Goal: Information Seeking & Learning: Learn about a topic

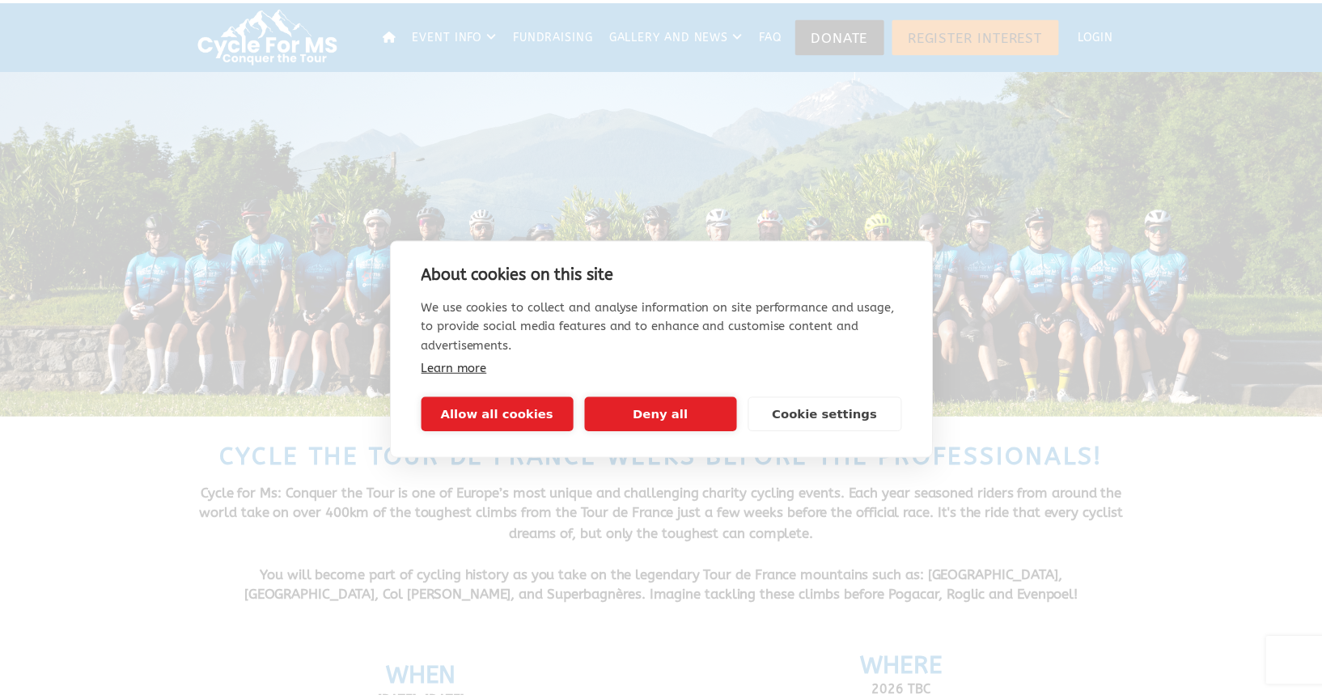
scroll to position [1258, 0]
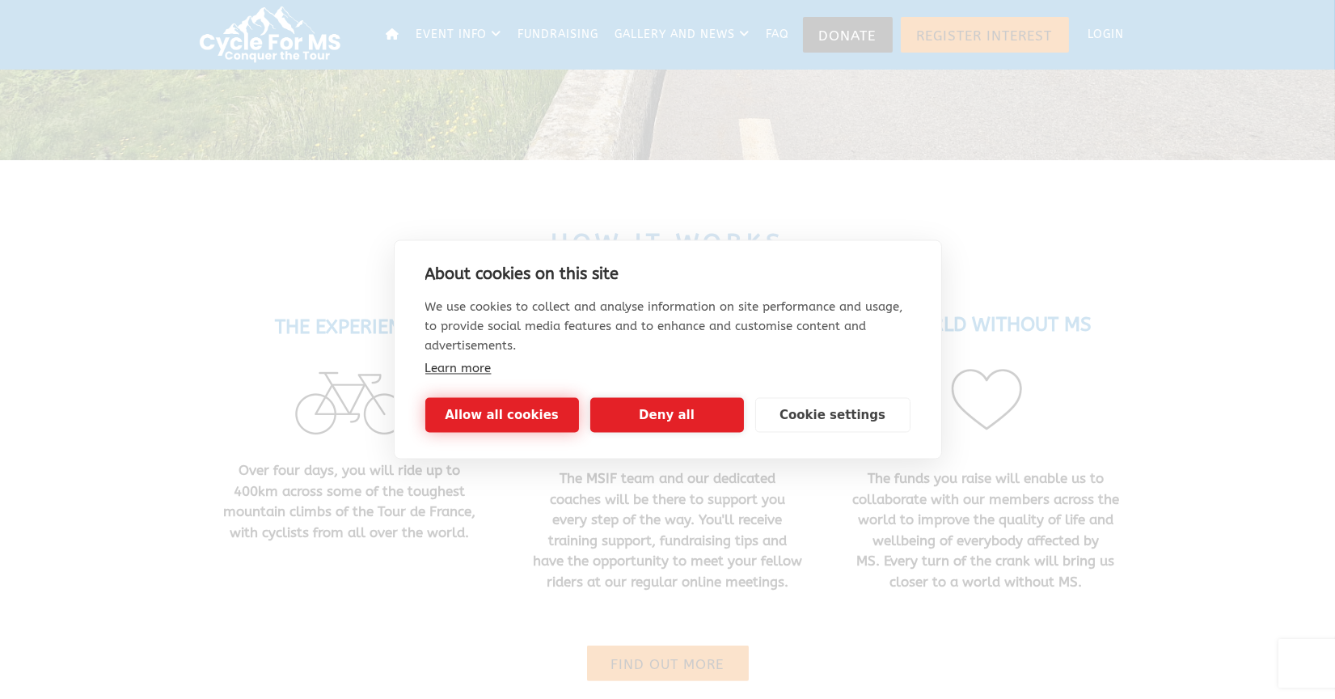
click at [509, 418] on button "Allow all cookies" at bounding box center [502, 415] width 154 height 35
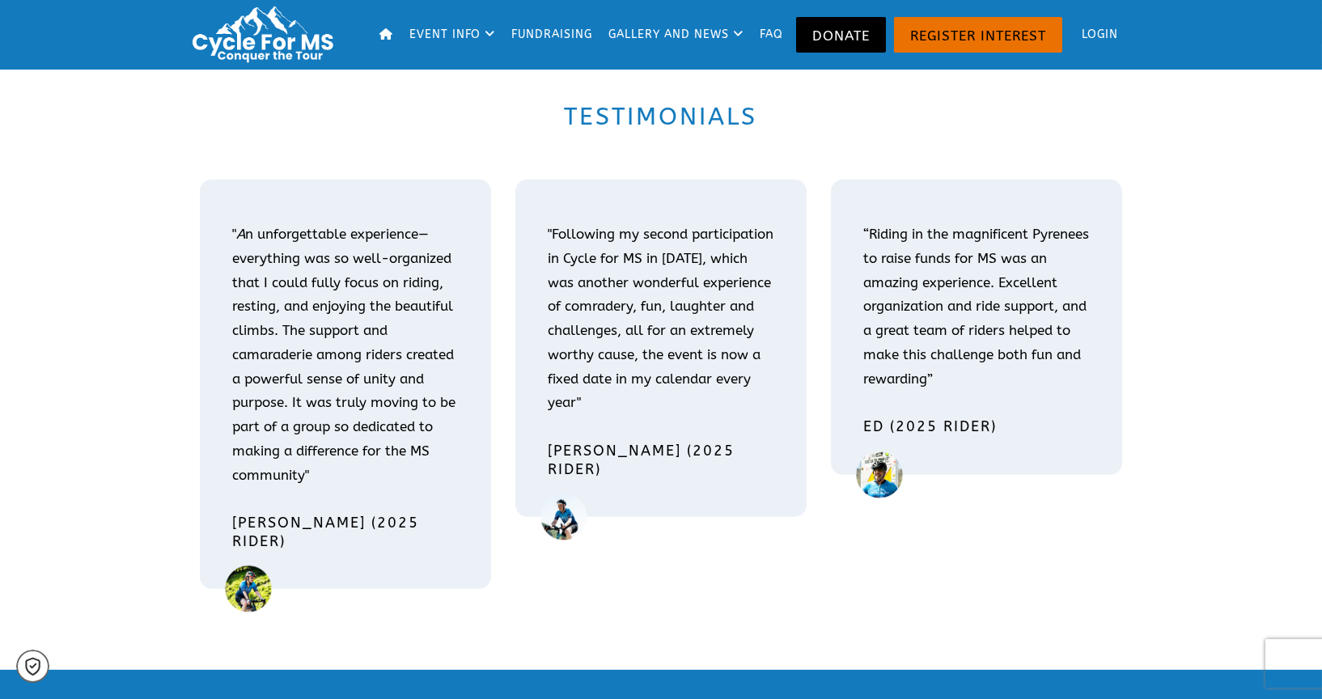
scroll to position [2516, 0]
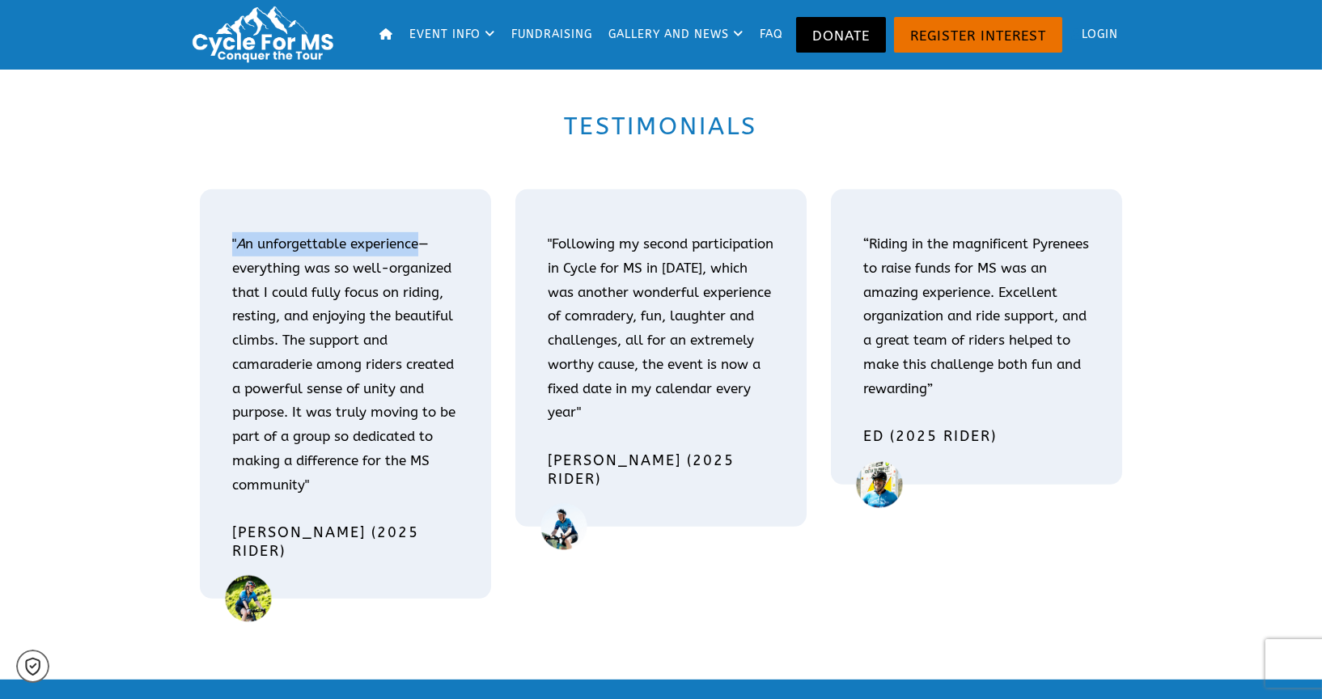
drag, startPoint x: 229, startPoint y: 239, endPoint x: 417, endPoint y: 249, distance: 188.0
click at [417, 249] on div "" A n unforgettable experience—everything was so well-organized that I could fu…" at bounding box center [345, 365] width 243 height 286
copy p "" A n unforgettable experience"
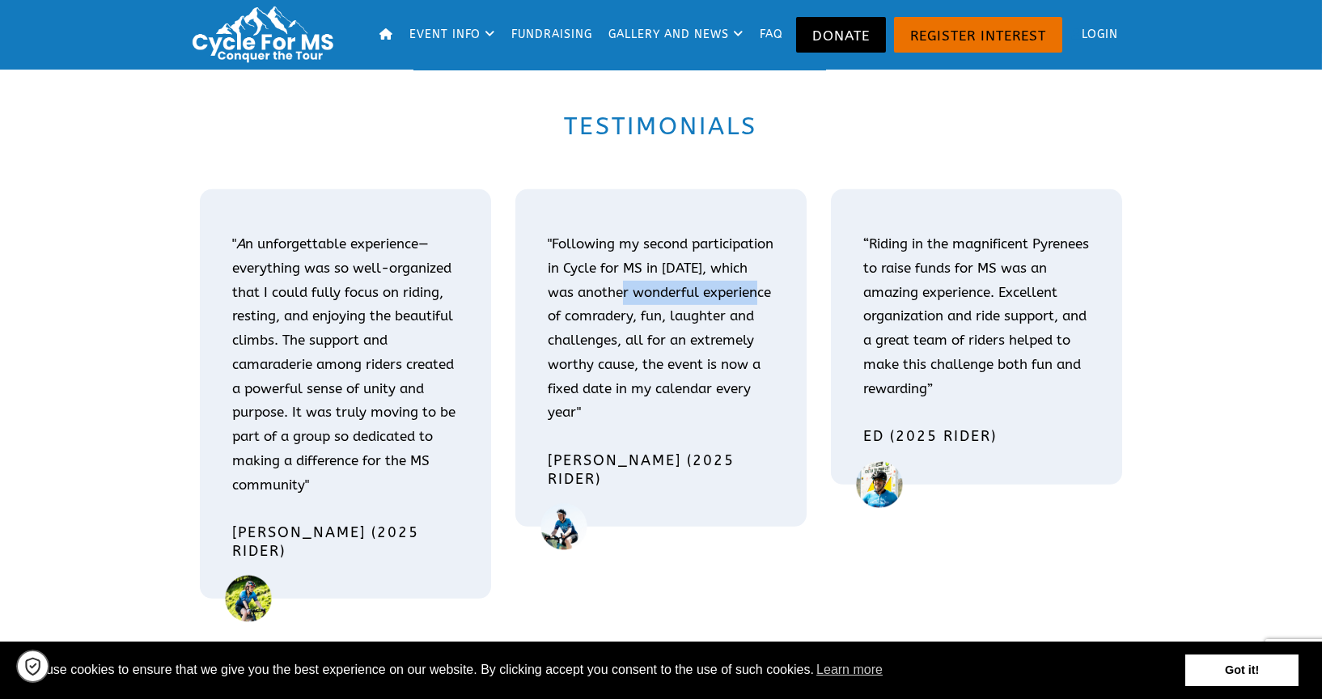
drag, startPoint x: 550, startPoint y: 316, endPoint x: 687, endPoint y: 315, distance: 136.7
click at [687, 315] on p ""Following my second participation in Cycle for MS in [DATE], which was another…" at bounding box center [661, 328] width 226 height 193
copy p "wonderful experience"
drag, startPoint x: 1012, startPoint y: 290, endPoint x: 863, endPoint y: 287, distance: 148.9
click at [863, 287] on span "“Riding in the magnificent Pyrenees to raise funds for MS was an amazing experi…" at bounding box center [976, 315] width 226 height 161
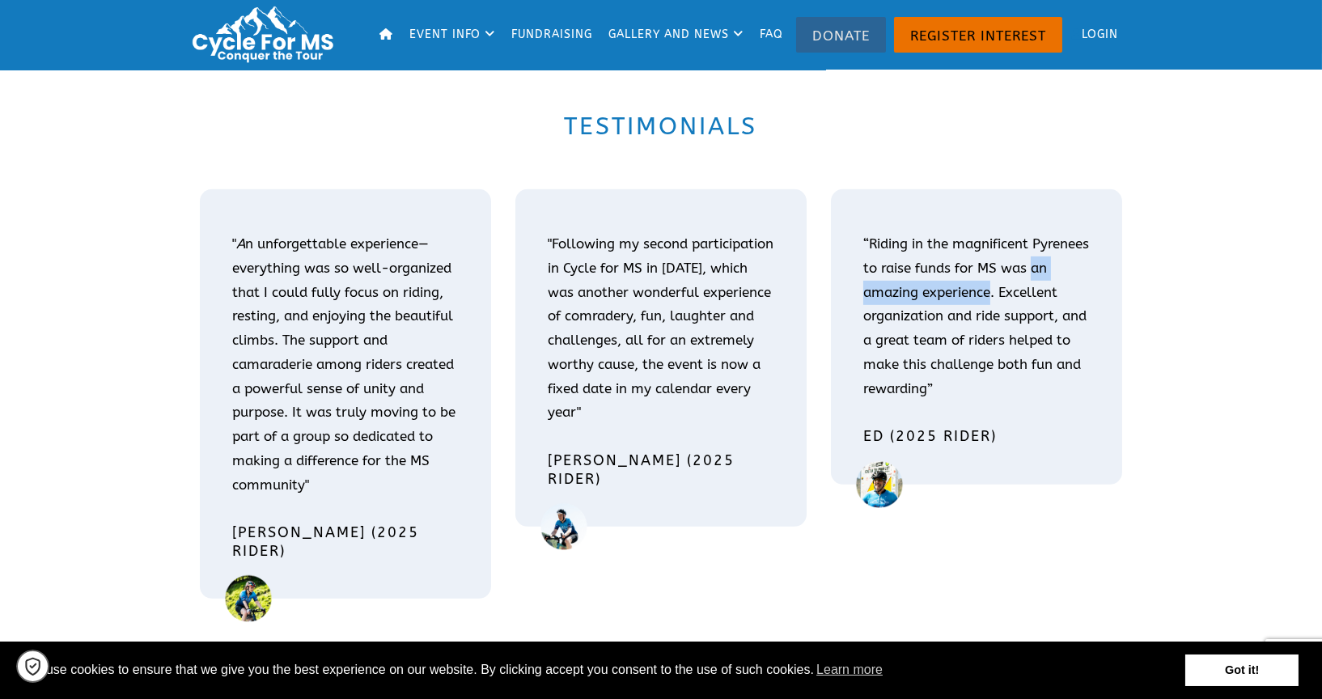
copy span "an amazing experience"
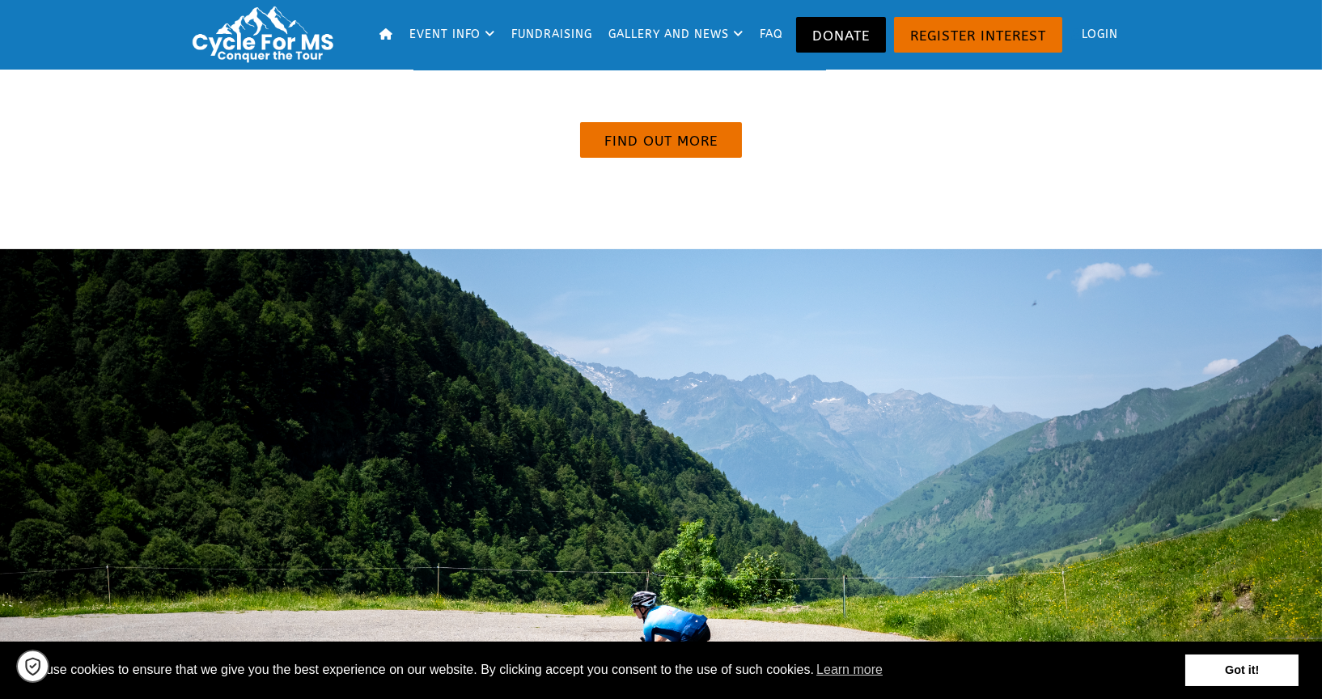
scroll to position [1618, 0]
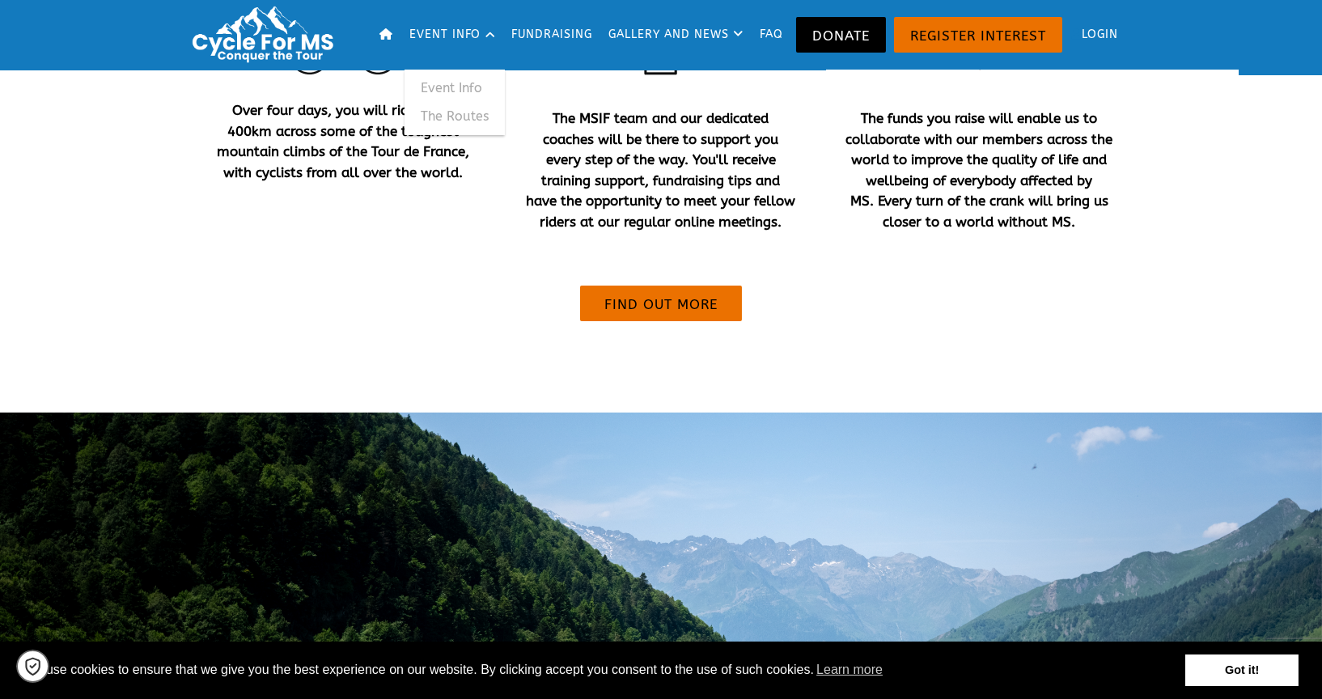
click at [447, 88] on link "Event Info" at bounding box center [454, 88] width 100 height 29
